Goal: Task Accomplishment & Management: Complete application form

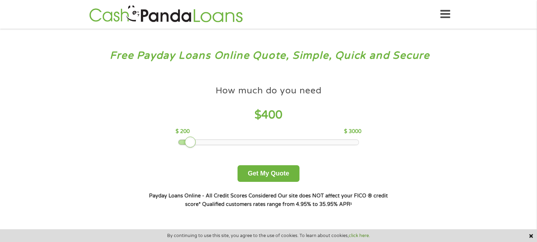
click at [190, 140] on div at bounding box center [184, 142] width 13 height 5
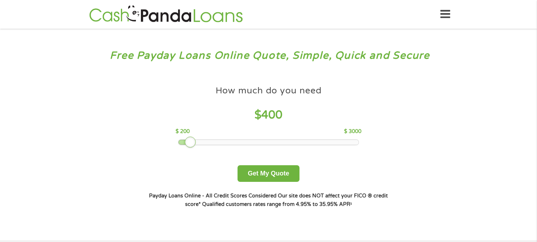
click at [193, 141] on div at bounding box center [190, 142] width 11 height 11
click at [195, 140] on div at bounding box center [268, 142] width 180 height 5
click at [260, 173] on button "Get My Quote" at bounding box center [268, 173] width 62 height 17
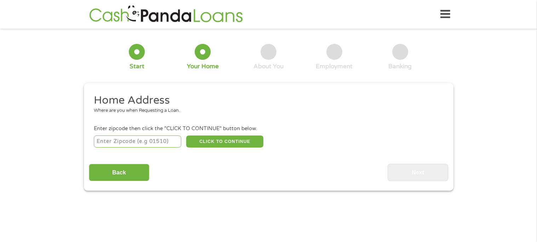
click at [158, 139] on input "number" at bounding box center [137, 141] width 87 height 12
type input "78572"
select select "Texas"
click at [232, 140] on button "CLICK TO CONTINUE" at bounding box center [224, 141] width 77 height 12
type input "78572"
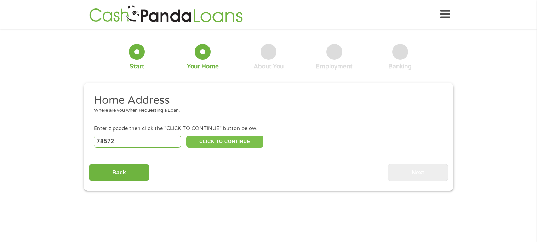
type input "Mission"
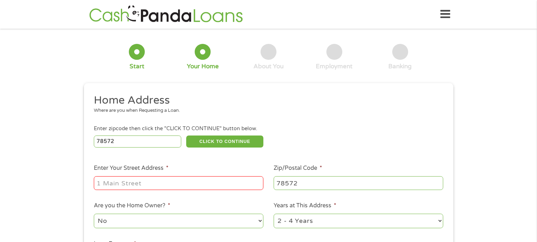
click at [168, 182] on input "Enter Your Street Address *" at bounding box center [178, 182] width 169 height 13
type input "106 s Bryan Rd apt 1"
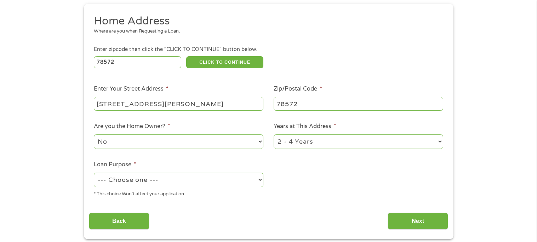
scroll to position [83, 0]
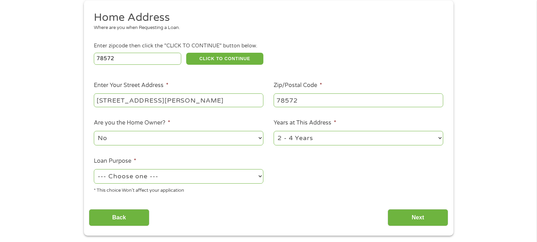
click at [207, 179] on select "--- Choose one --- Pay Bills Debt Consolidation Home Improvement Major Purchase…" at bounding box center [178, 176] width 169 height 15
select select "medicalexpenses"
click at [94, 169] on select "--- Choose one --- Pay Bills Debt Consolidation Home Improvement Major Purchase…" at bounding box center [178, 176] width 169 height 15
click at [418, 214] on input "Next" at bounding box center [417, 217] width 60 height 17
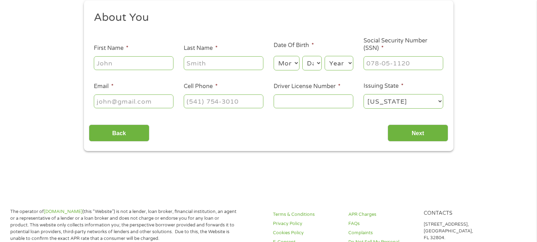
scroll to position [0, 0]
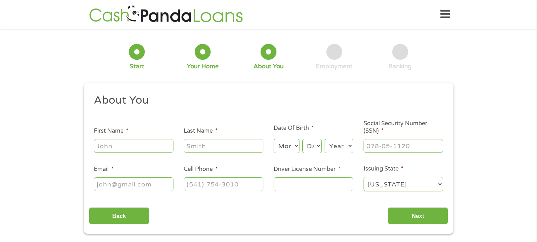
click at [113, 142] on input "First Name *" at bounding box center [134, 145] width 80 height 13
type input "azzenett"
type input "hernandez"
type input "azhernandez10@gmail.com"
type input "(956) 933-2163"
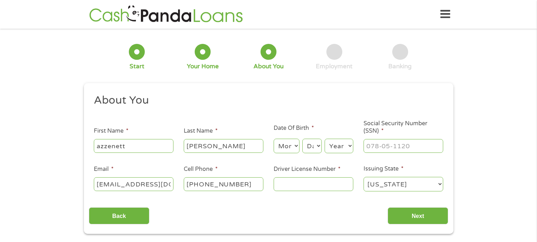
click at [289, 152] on select "Month 1 2 3 4 5 6 7 8 9 10 11 12" at bounding box center [286, 146] width 26 height 15
select select "11"
click at [273, 139] on select "Month 1 2 3 4 5 6 7 8 9 10 11 12" at bounding box center [286, 146] width 26 height 15
click at [314, 154] on div "Day Day 1 2 3 4 5 6 7 8 9 10 11 12 13 14 15 16 17 18 19 20 21 22 23 24 25 26 27…" at bounding box center [311, 146] width 19 height 17
click at [316, 150] on select "Day 1 2 3 4 5 6 7 8 9 10 11 12 13 14 15 16 17 18 19 20 21 22 23 24 25 26 27 28 …" at bounding box center [311, 146] width 19 height 15
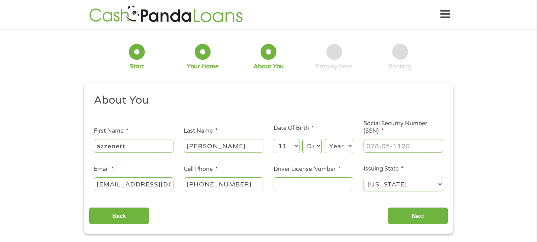
select select "14"
click at [302, 139] on select "Day 1 2 3 4 5 6 7 8 9 10 11 12 13 14 15 16 17 18 19 20 21 22 23 24 25 26 27 28 …" at bounding box center [311, 146] width 19 height 15
click at [348, 146] on select "Year 2007 2006 2005 2004 2003 2002 2001 2000 1999 1998 1997 1996 1995 1994 1993…" at bounding box center [338, 146] width 29 height 15
select select "1995"
click at [324, 139] on select "Year 2007 2006 2005 2004 2003 2002 2001 2000 1999 1998 1997 1996 1995 1994 1993…" at bounding box center [338, 146] width 29 height 15
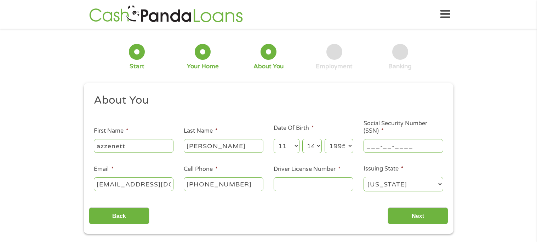
click at [383, 142] on input "___-__-____" at bounding box center [403, 145] width 80 height 13
type input "637-50-3718"
click at [299, 176] on div at bounding box center [313, 184] width 80 height 16
click at [301, 180] on input "Driver License Number *" at bounding box center [313, 183] width 80 height 13
type input "36937928"
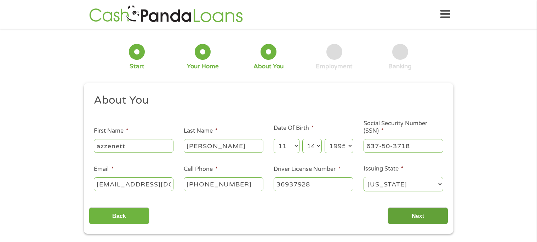
click at [410, 216] on input "Next" at bounding box center [417, 215] width 60 height 17
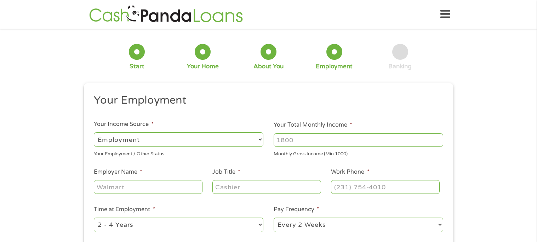
scroll to position [2, 3]
click at [293, 143] on input "Your Total Monthly Income *" at bounding box center [357, 139] width 169 height 13
type input "2"
type input "3500"
click at [169, 182] on input "Employer Name *" at bounding box center [148, 186] width 108 height 13
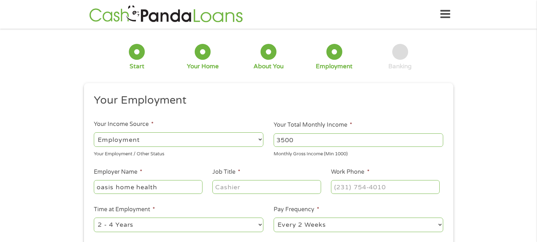
type input "oasis home health"
click at [216, 186] on input "Job Title *" at bounding box center [266, 186] width 108 height 13
type input "provider"
click at [345, 186] on input "(___) ___-____" at bounding box center [385, 186] width 108 height 13
type input "(956) 289-1883"
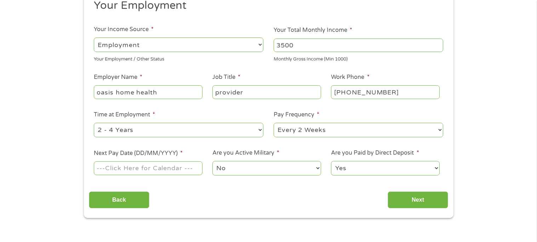
scroll to position [100, 0]
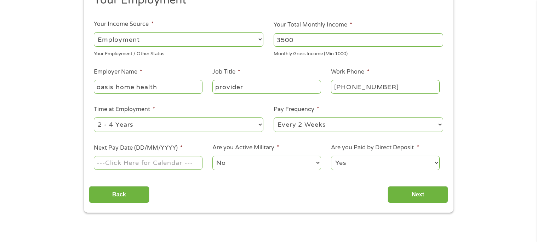
click at [360, 123] on select "--- Choose one --- Every 2 Weeks Every Week Monthly Semi-Monthly" at bounding box center [357, 124] width 169 height 15
select select "semimonthly"
click at [273, 117] on select "--- Choose one --- Every 2 Weeks Every Week Monthly Semi-Monthly" at bounding box center [357, 124] width 169 height 15
click at [159, 159] on input "Next Pay Date (DD/MM/YYYY) *" at bounding box center [148, 162] width 108 height 13
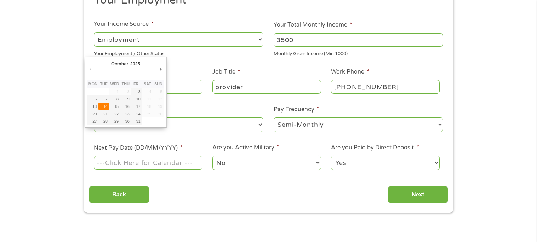
type input "14/10/2025"
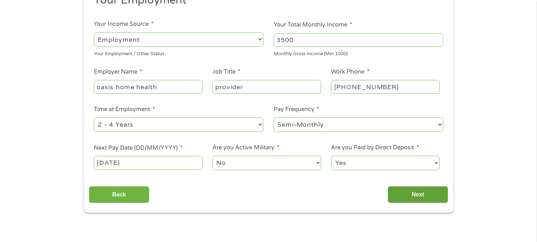
click at [412, 190] on input "Next" at bounding box center [417, 194] width 60 height 17
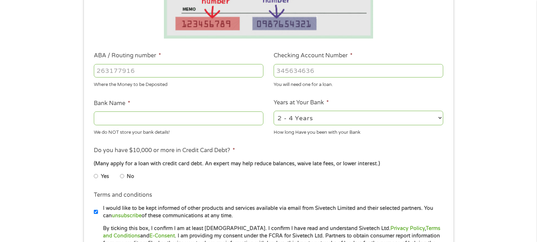
scroll to position [176, 0]
click at [168, 74] on input "ABA / Routing number *" at bounding box center [178, 70] width 169 height 13
type input "111900659"
type input "WELLS FARGO BANK"
type input "111900659"
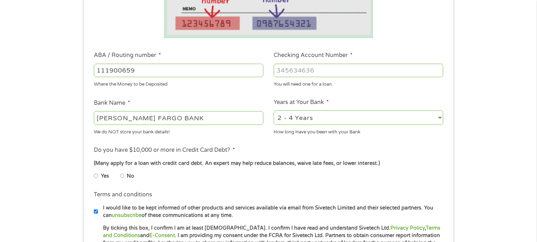
click at [280, 69] on input "Checking Account Number *" at bounding box center [357, 70] width 169 height 13
type input "7736332664"
click at [407, 114] on select "2 - 4 Years 6 - 12 Months 1 - 2 Years Over 4 Years" at bounding box center [357, 117] width 169 height 15
select select "60months"
click at [273, 110] on select "2 - 4 Years 6 - 12 Months 1 - 2 Years Over 4 Years" at bounding box center [357, 117] width 169 height 15
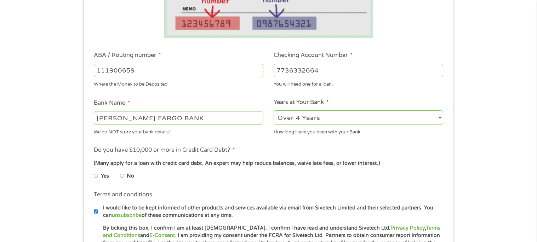
click at [122, 175] on input "No" at bounding box center [122, 175] width 4 height 11
radio input "true"
click at [121, 176] on input "No" at bounding box center [122, 175] width 4 height 11
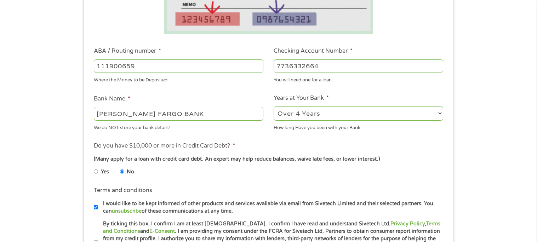
scroll to position [179, 0]
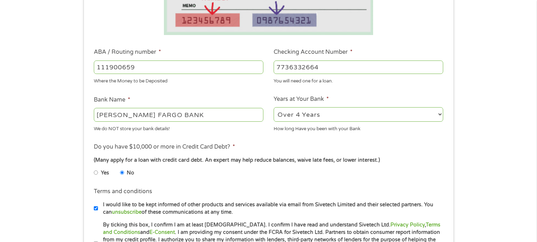
click at [123, 174] on input "No" at bounding box center [122, 172] width 4 height 11
click at [122, 173] on input "No" at bounding box center [122, 172] width 4 height 11
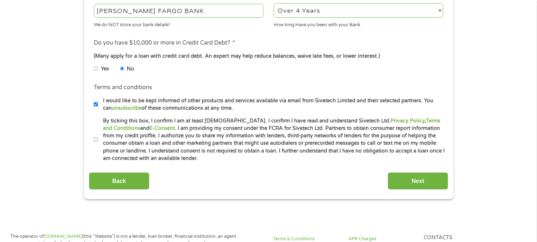
scroll to position [289, 0]
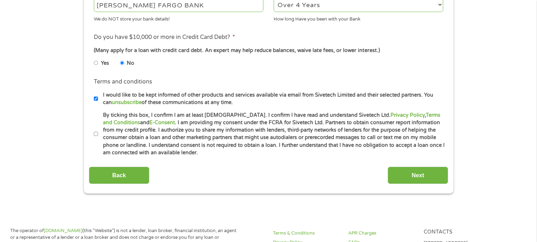
click at [100, 134] on label "By ticking this box, I confirm I am at least 18 years old. I confirm I have rea…" at bounding box center [271, 133] width 347 height 45
click at [98, 134] on input "By ticking this box, I confirm I am at least 18 years old. I confirm I have rea…" at bounding box center [96, 133] width 4 height 11
checkbox input "true"
click at [418, 178] on input "Next" at bounding box center [417, 175] width 60 height 17
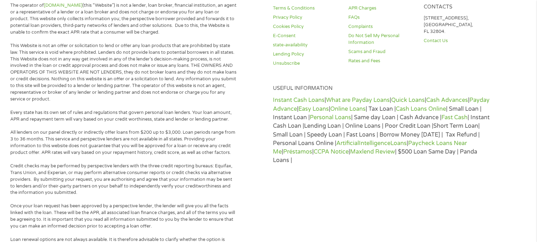
scroll to position [0, 0]
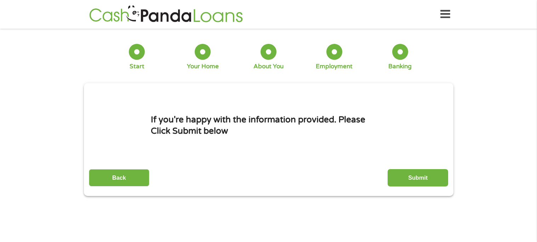
click at [418, 178] on input "Submit" at bounding box center [417, 177] width 60 height 17
